Goal: Task Accomplishment & Management: Use online tool/utility

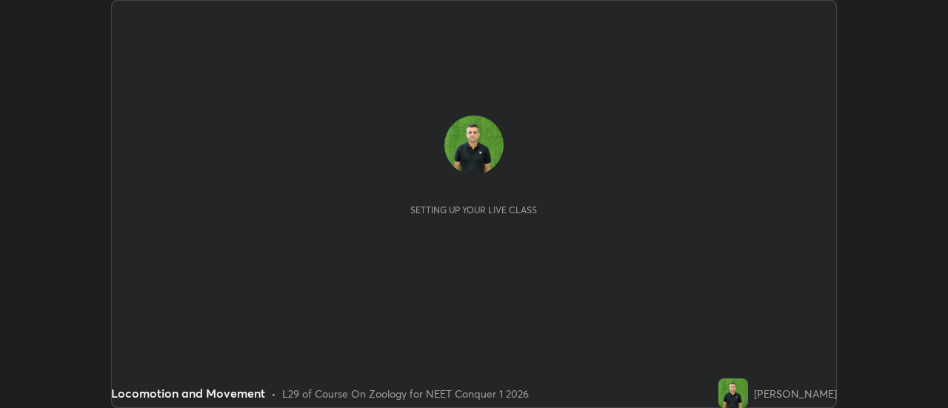
scroll to position [408, 947]
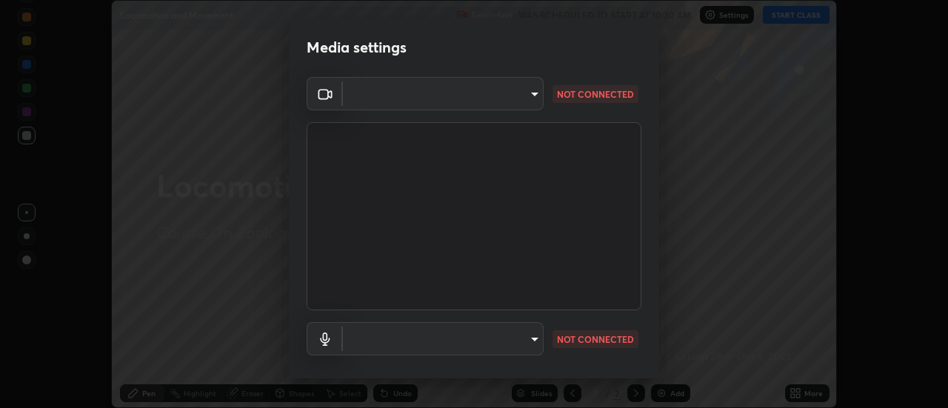
type input "609e5a32b3deb6334e4eacac44e0076ed714ca5fe8849d3a386cfb8853ab1d3b"
type input "communications"
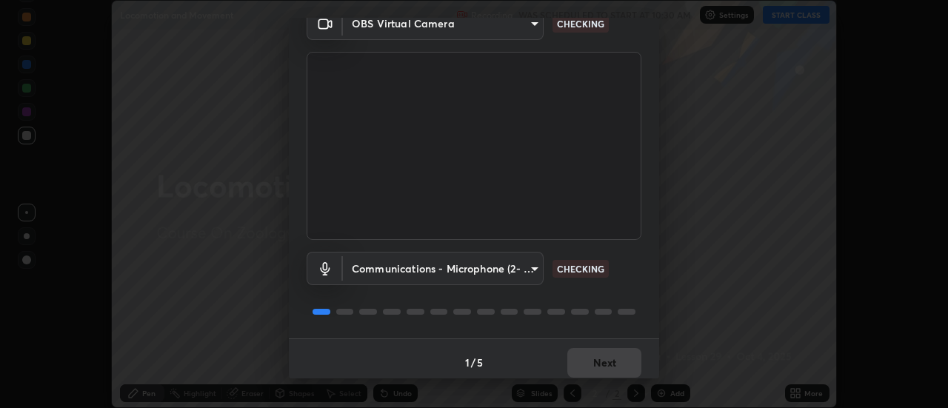
scroll to position [78, 0]
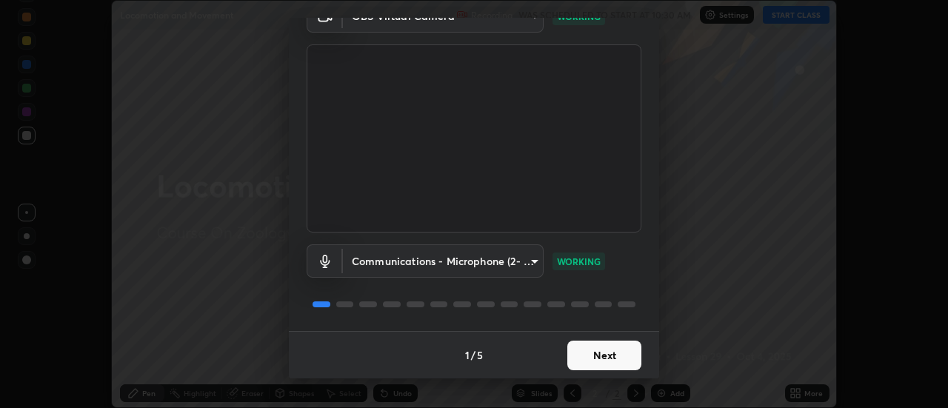
click at [607, 355] on button "Next" at bounding box center [604, 356] width 74 height 30
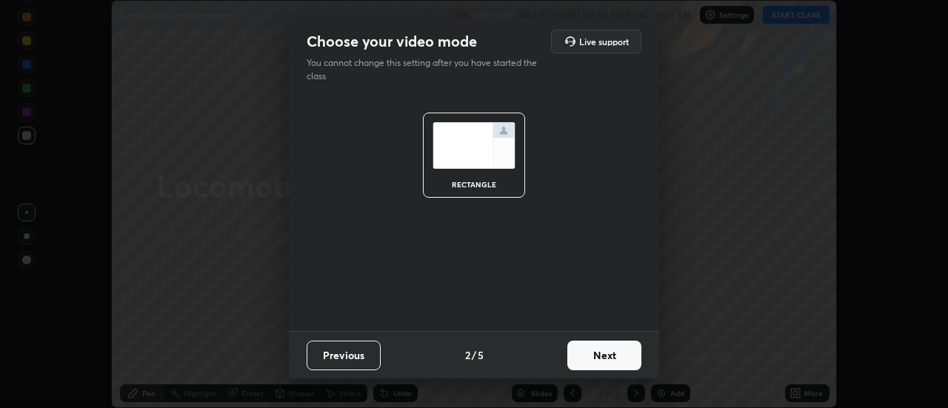
click at [620, 358] on button "Next" at bounding box center [604, 356] width 74 height 30
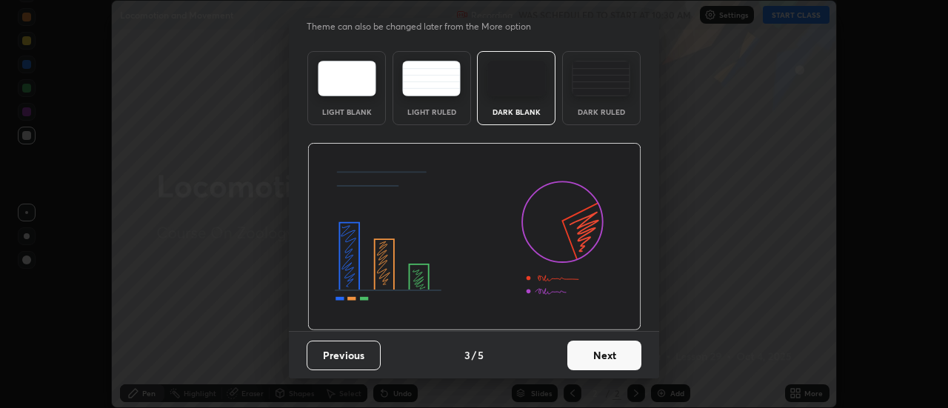
scroll to position [35, 0]
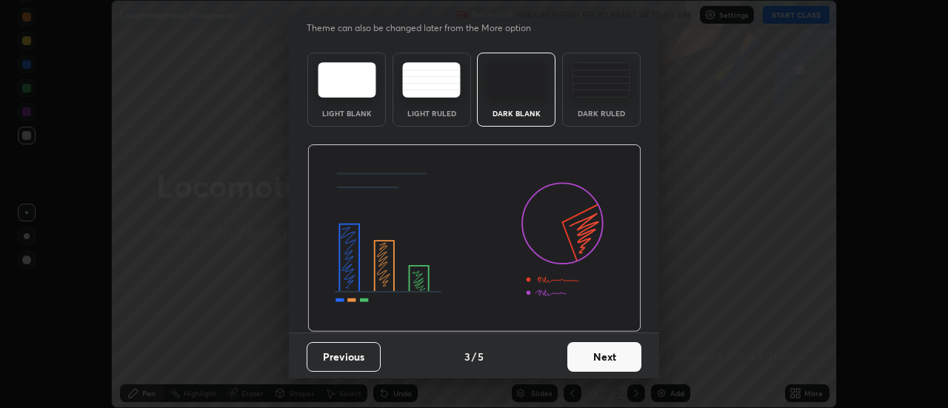
click at [603, 359] on button "Next" at bounding box center [604, 357] width 74 height 30
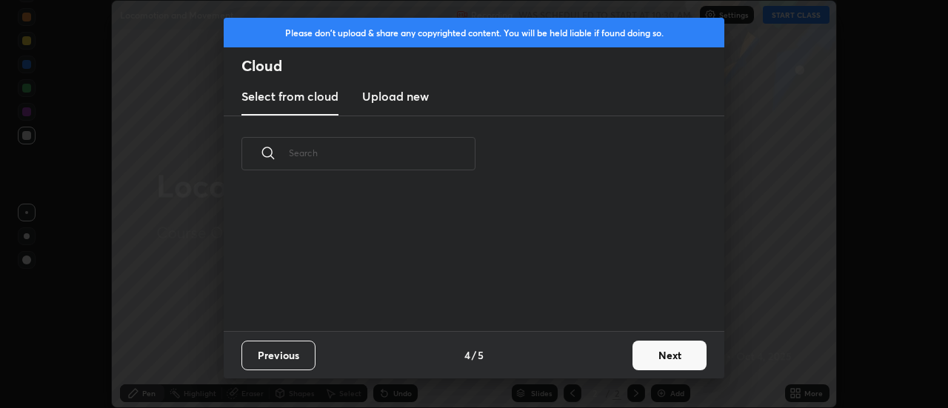
scroll to position [139, 475]
click at [657, 355] on button "Next" at bounding box center [669, 356] width 74 height 30
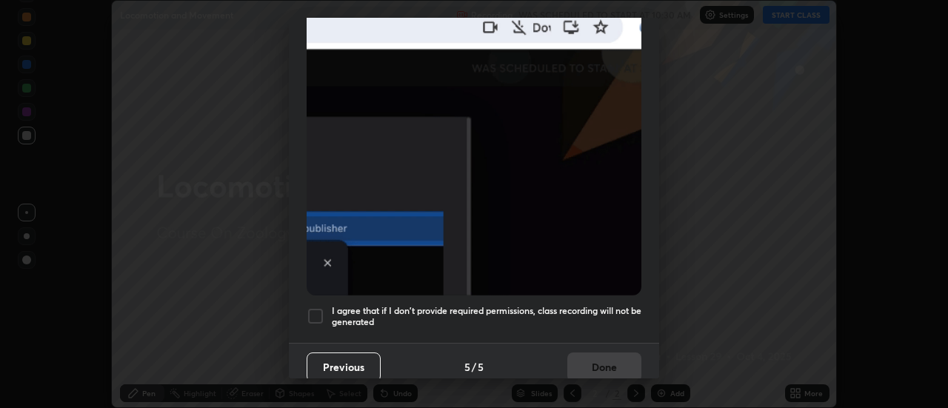
scroll to position [380, 0]
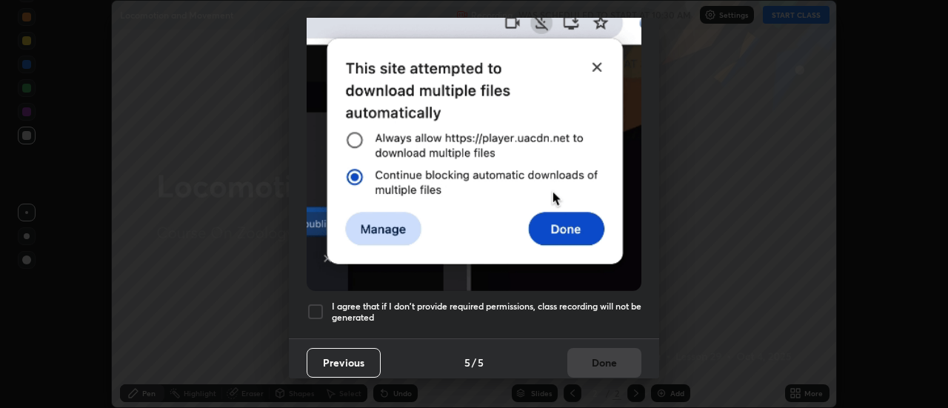
click at [605, 301] on h5 "I agree that if I don't provide required permissions, class recording will not …" at bounding box center [486, 312] width 309 height 23
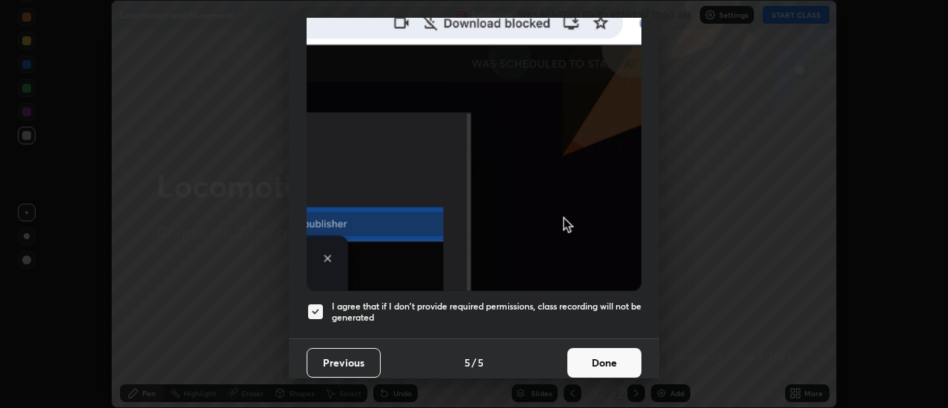
click at [606, 353] on button "Done" at bounding box center [604, 363] width 74 height 30
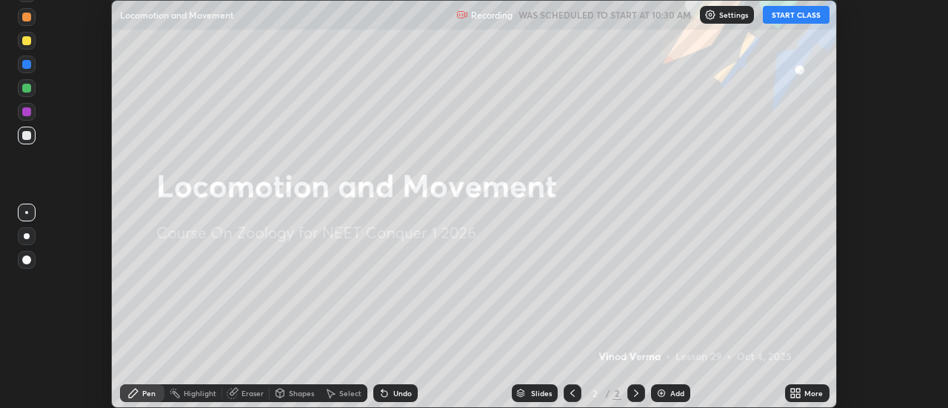
click at [793, 13] on button "START CLASS" at bounding box center [796, 15] width 67 height 18
